Goal: Information Seeking & Learning: Learn about a topic

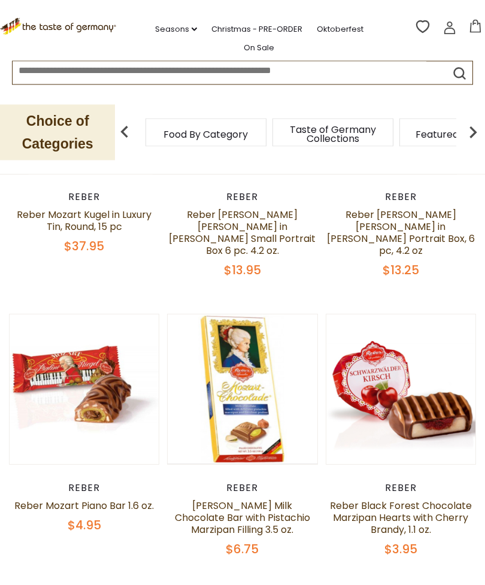
scroll to position [253, 0]
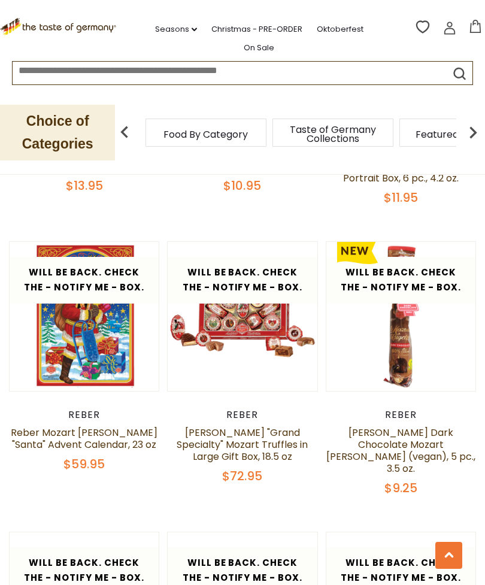
scroll to position [2626, 0]
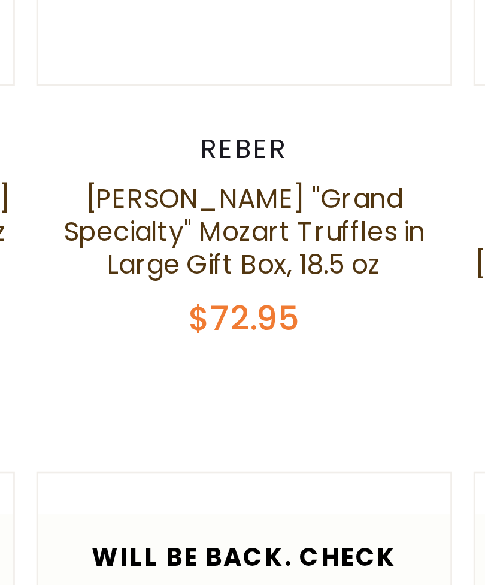
click at [202, 377] on button "Quick View" at bounding box center [242, 390] width 81 height 27
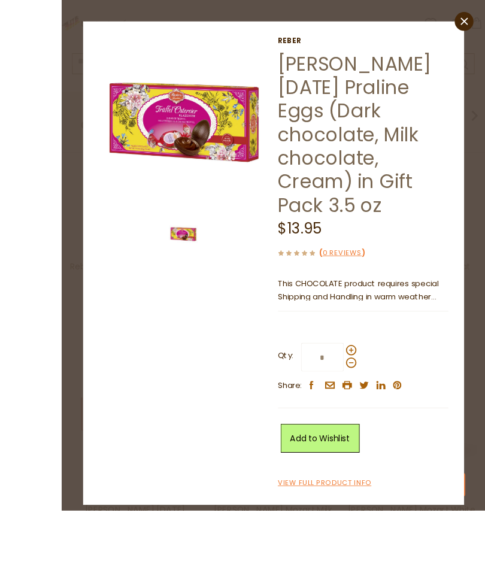
scroll to position [2359, 0]
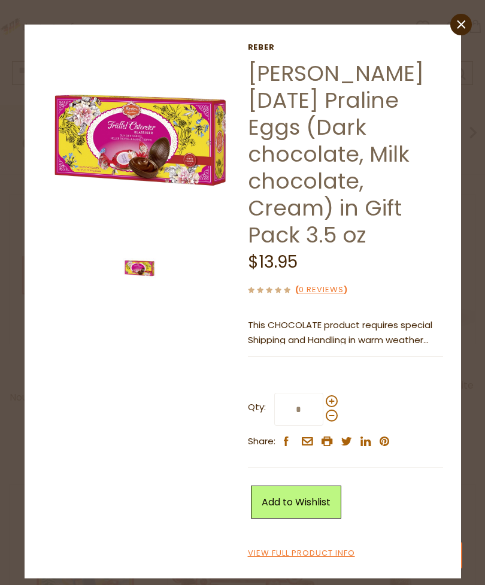
click at [455, 27] on link "close" at bounding box center [462, 25] width 22 height 22
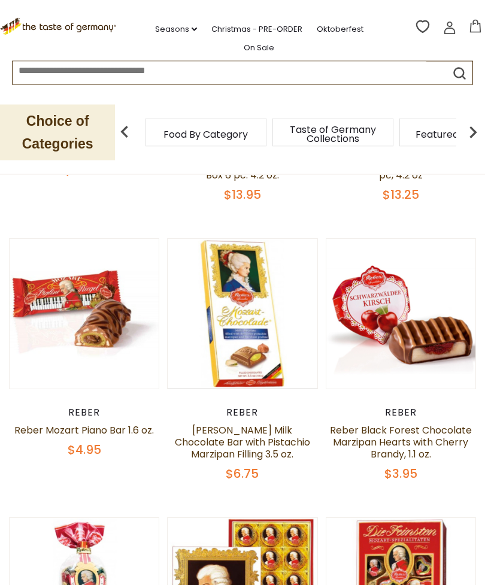
scroll to position [328, 0]
click at [455, 376] on img at bounding box center [401, 313] width 149 height 149
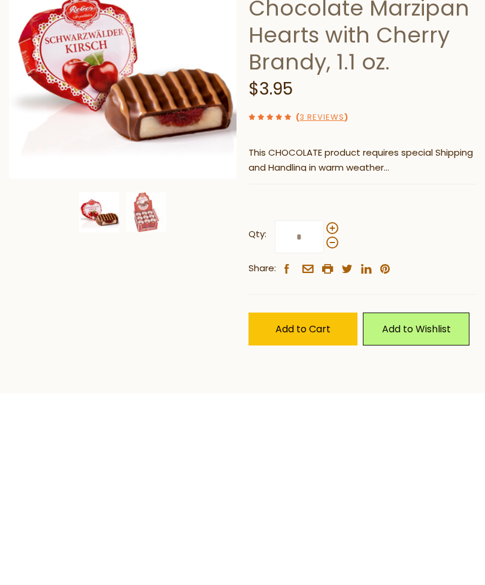
scroll to position [301, 0]
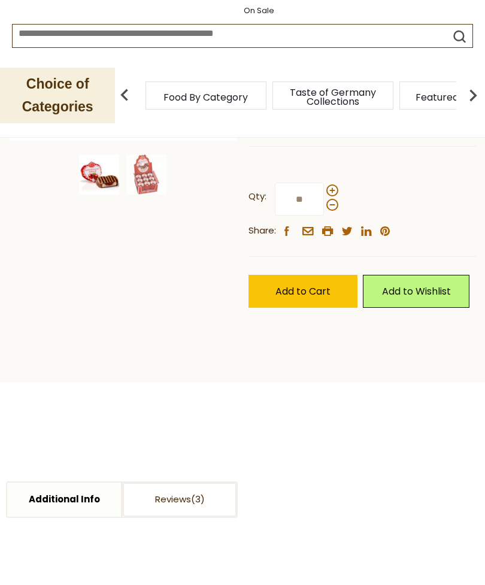
type input "**"
click at [404, 261] on div "Reber Reber Black Forest Chocolate Marzipan Hearts with Cherry Brandy, 1.1 oz. …" at bounding box center [363, 161] width 228 height 422
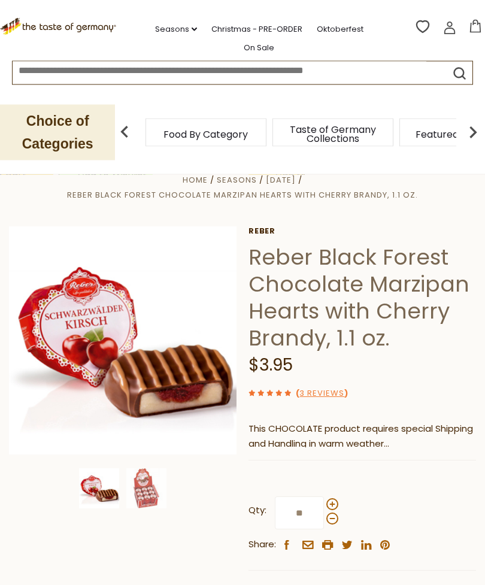
scroll to position [20, 0]
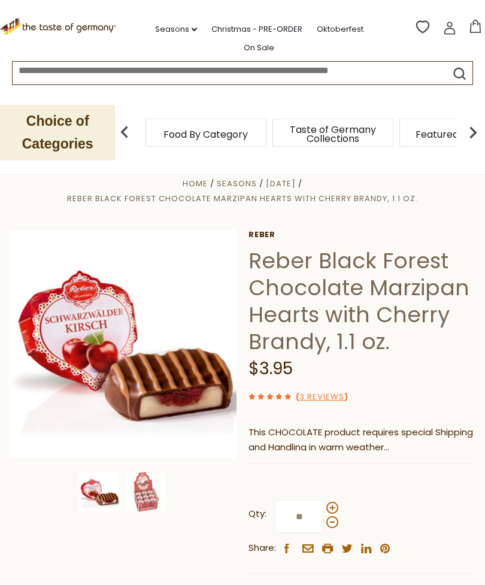
click at [416, 131] on span "Featured Products" at bounding box center [460, 134] width 88 height 9
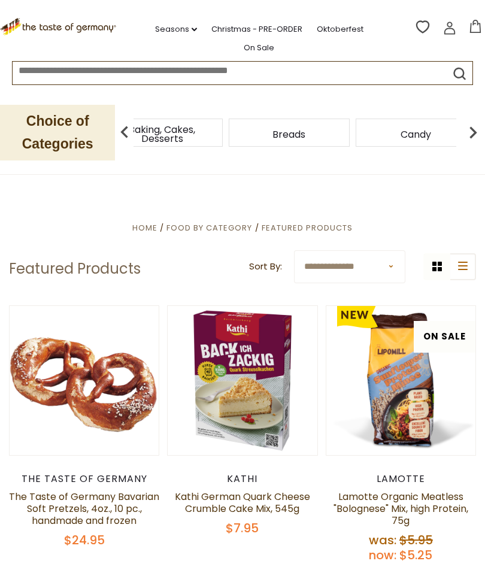
click at [210, 128] on span "Baking, Cakes, Desserts" at bounding box center [162, 134] width 96 height 18
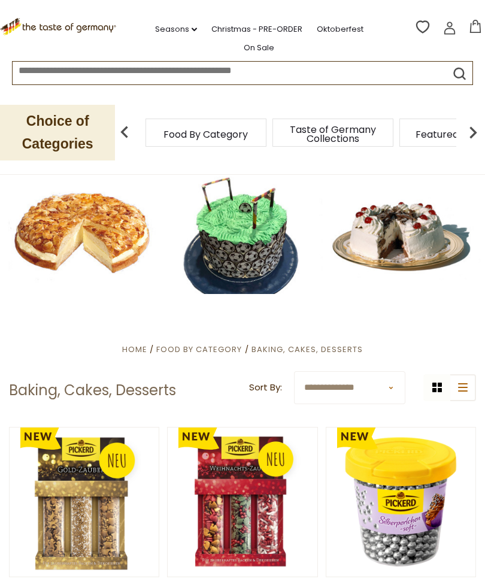
click at [383, 388] on select "**********" at bounding box center [349, 387] width 111 height 33
select select "*********"
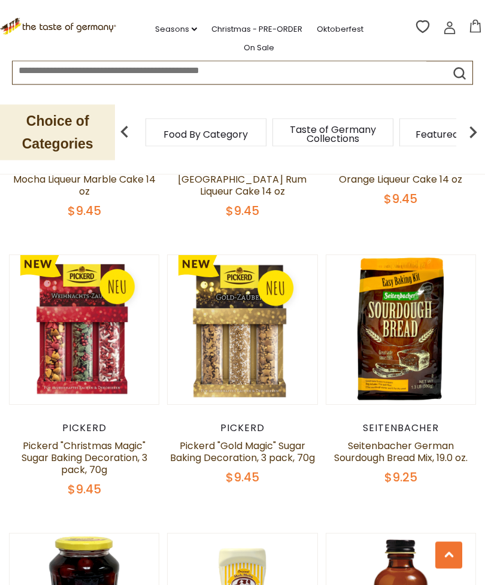
scroll to position [1552, 0]
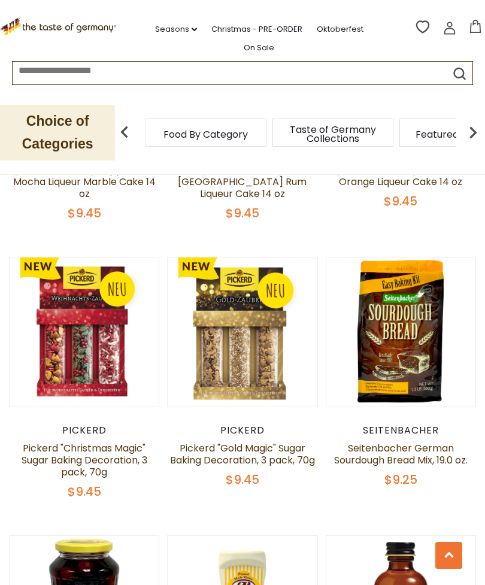
click at [101, 153] on button "Quick View" at bounding box center [84, 139] width 81 height 27
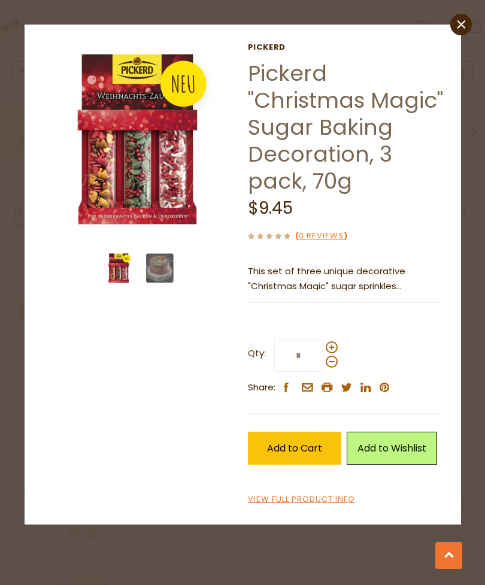
scroll to position [1507, 0]
click at [329, 506] on link "View Full Product Info" at bounding box center [301, 500] width 107 height 13
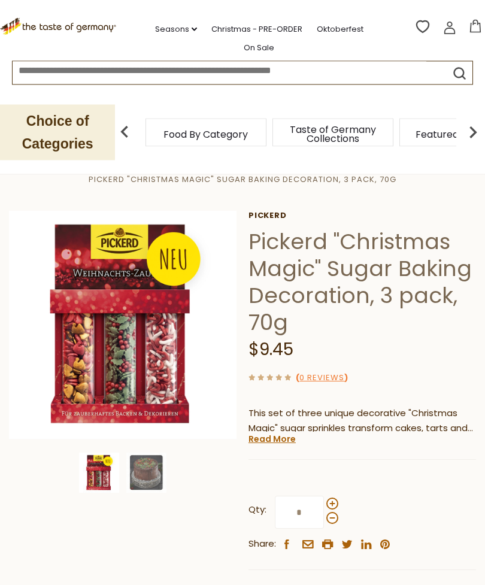
scroll to position [40, 0]
click at [276, 436] on link "Read More" at bounding box center [272, 439] width 47 height 12
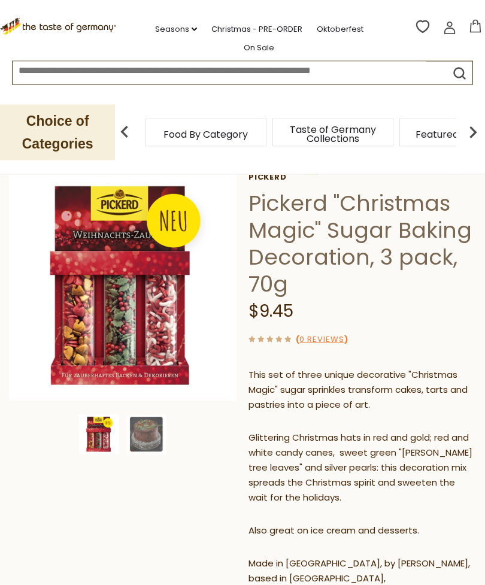
scroll to position [78, 0]
click at [133, 438] on img at bounding box center [146, 435] width 40 height 40
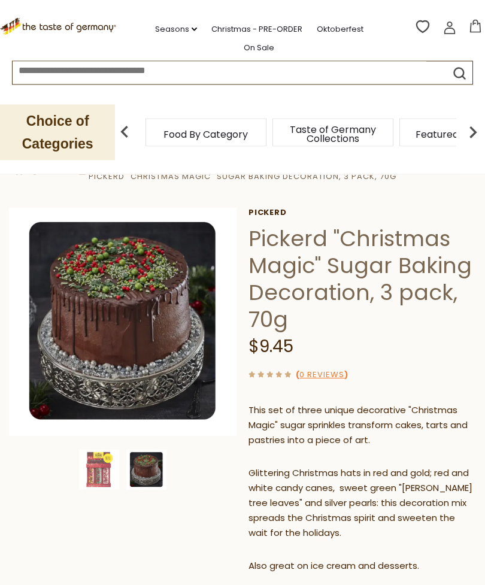
scroll to position [41, 0]
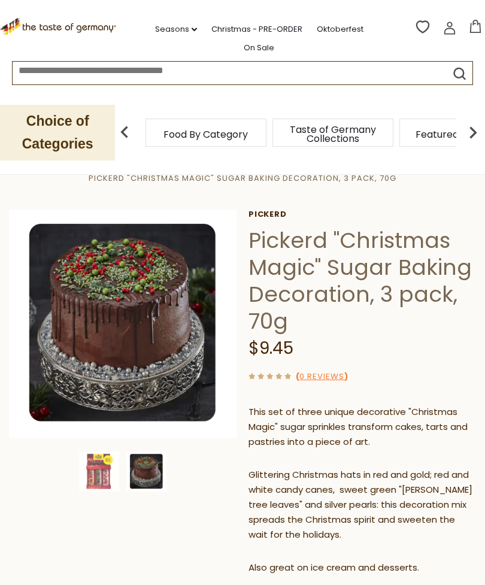
click at [134, 320] on img at bounding box center [123, 324] width 228 height 228
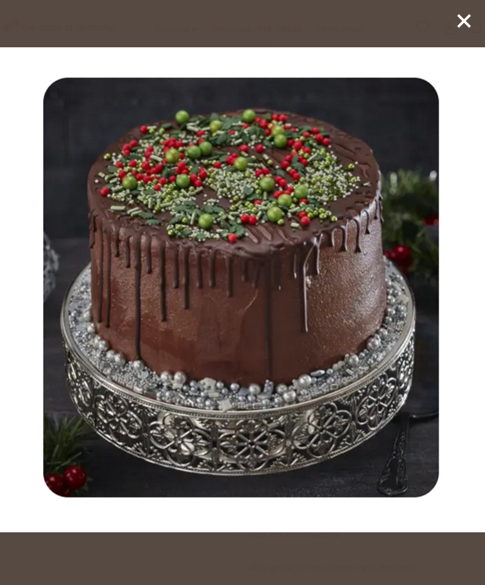
click at [461, 24] on line at bounding box center [464, 21] width 12 height 12
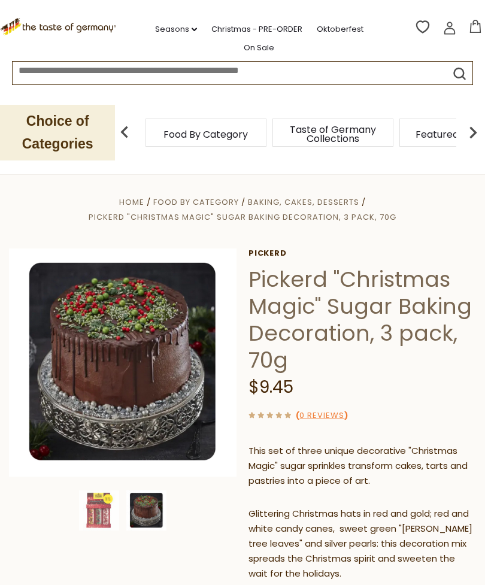
scroll to position [0, 0]
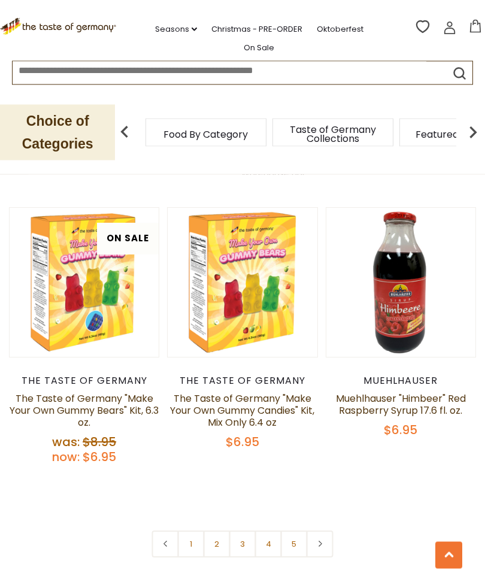
scroll to position [3251, 0]
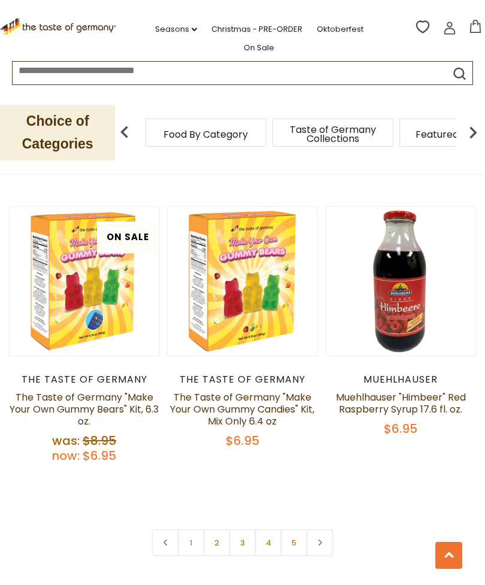
click at [222, 540] on link "2" at bounding box center [217, 543] width 27 height 27
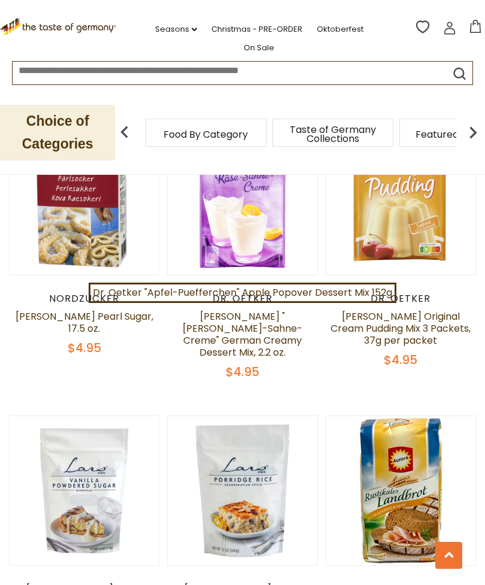
scroll to position [3086, 0]
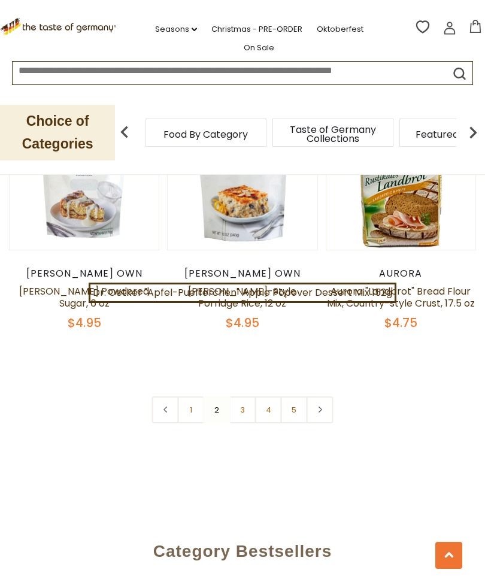
click at [247, 397] on link "3" at bounding box center [242, 410] width 27 height 27
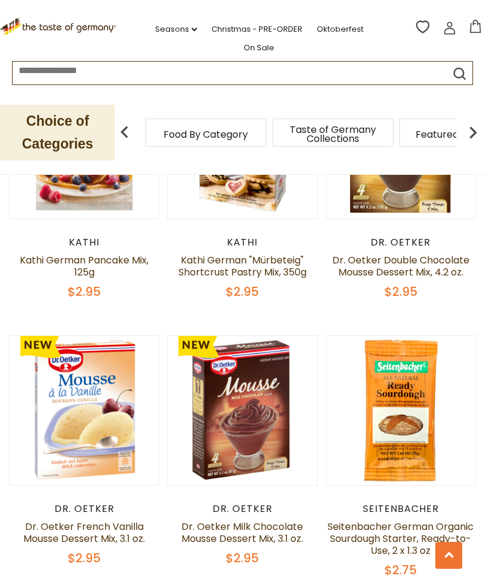
scroll to position [3184, 0]
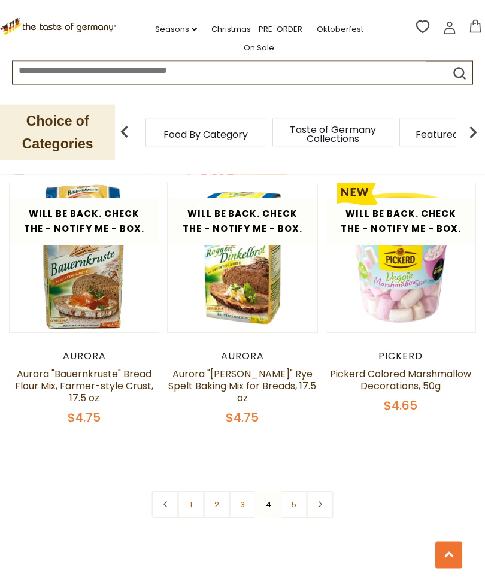
scroll to position [3274, 0]
click at [291, 491] on link "5" at bounding box center [294, 504] width 27 height 27
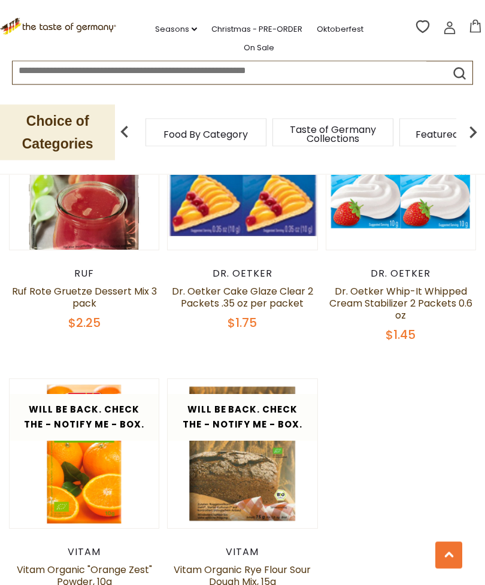
scroll to position [2011, 0]
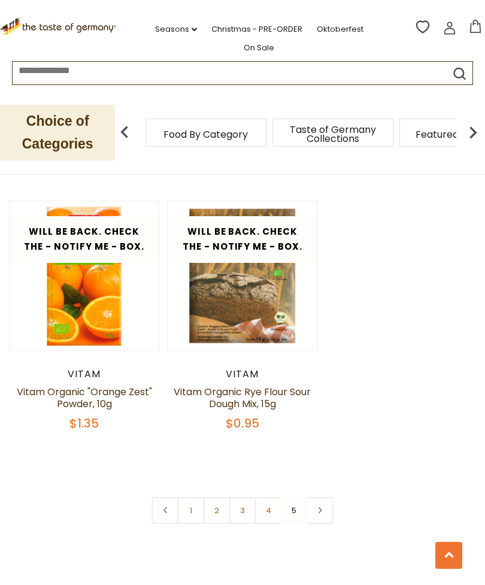
click at [180, 497] on link "1" at bounding box center [191, 510] width 27 height 27
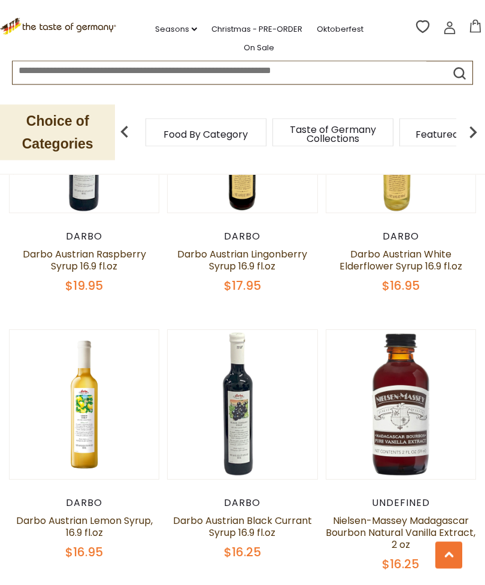
scroll to position [643, 0]
click at [116, 526] on link "Darbo Austrian Lemon Syrup, 16.9 fl.oz" at bounding box center [84, 527] width 137 height 26
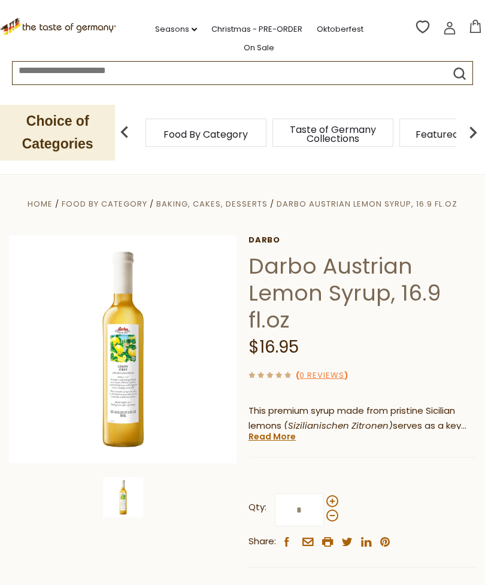
click at [275, 438] on link "Read More" at bounding box center [272, 437] width 47 height 12
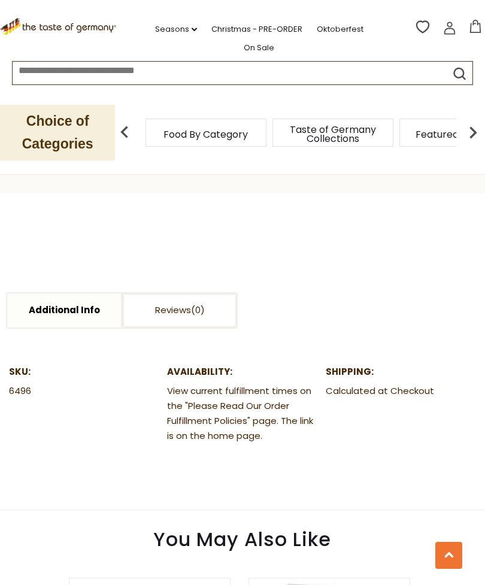
scroll to position [642, 0]
click at [54, 311] on link "Additional Info" at bounding box center [64, 311] width 114 height 34
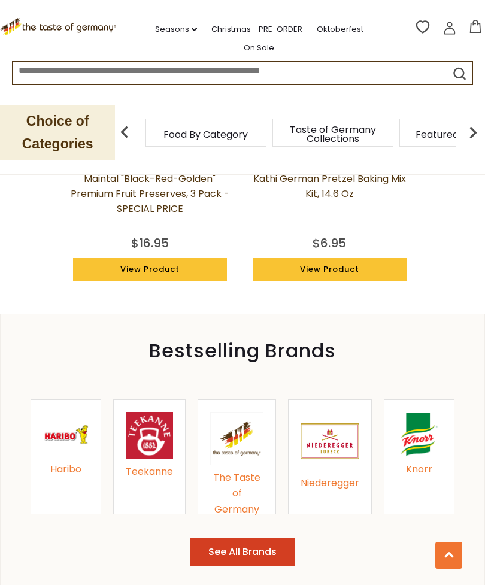
scroll to position [1227, 0]
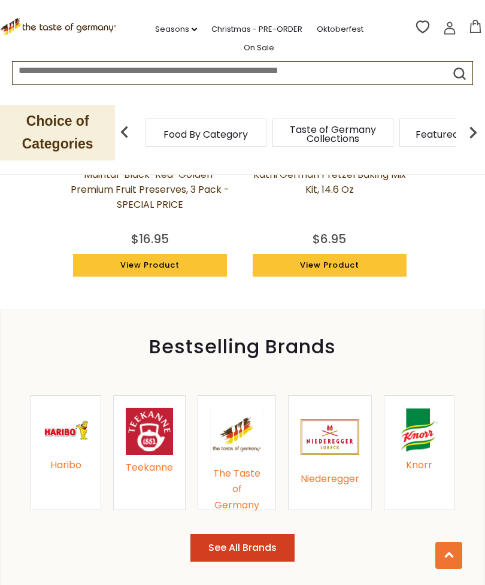
click at [247, 541] on button "See All Brands" at bounding box center [243, 548] width 104 height 28
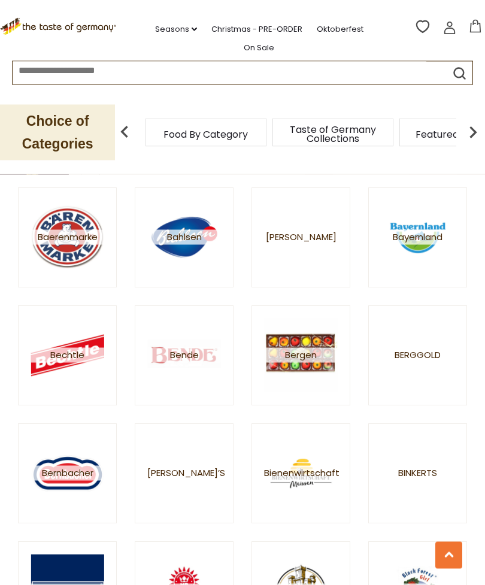
scroll to position [619, 0]
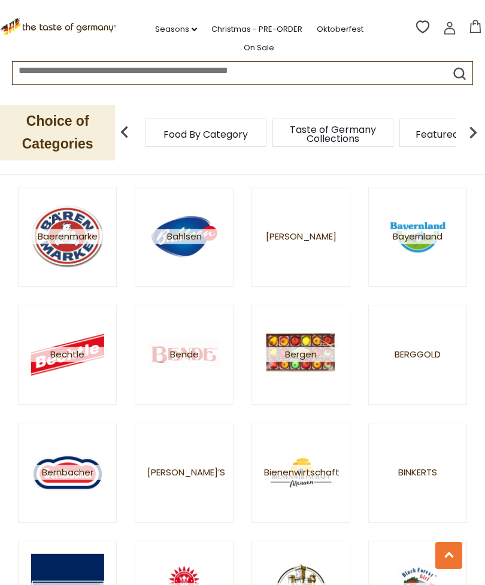
click at [314, 365] on img at bounding box center [300, 354] width 73 height 73
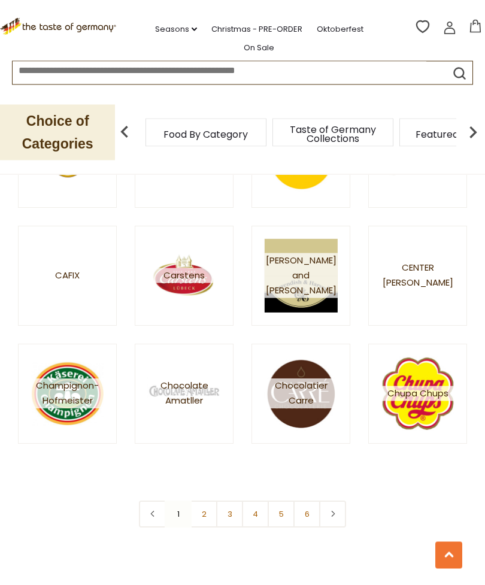
scroll to position [1289, 0]
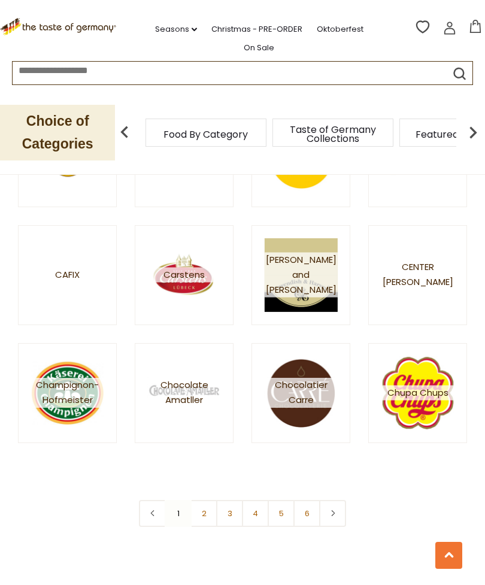
click at [276, 514] on link "5" at bounding box center [281, 513] width 27 height 27
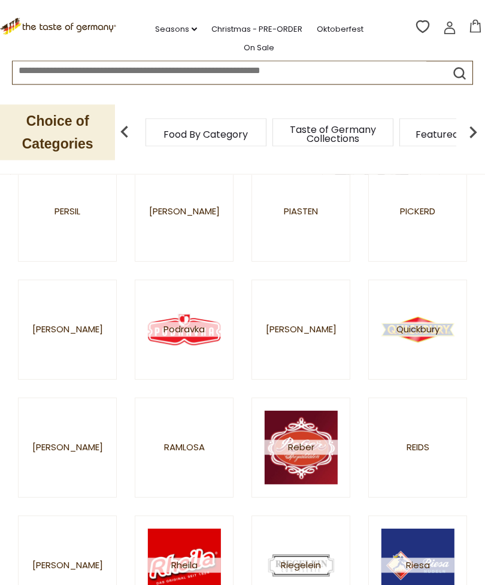
scroll to position [409, 0]
click at [304, 438] on img at bounding box center [300, 447] width 73 height 73
